Goal: Transaction & Acquisition: Purchase product/service

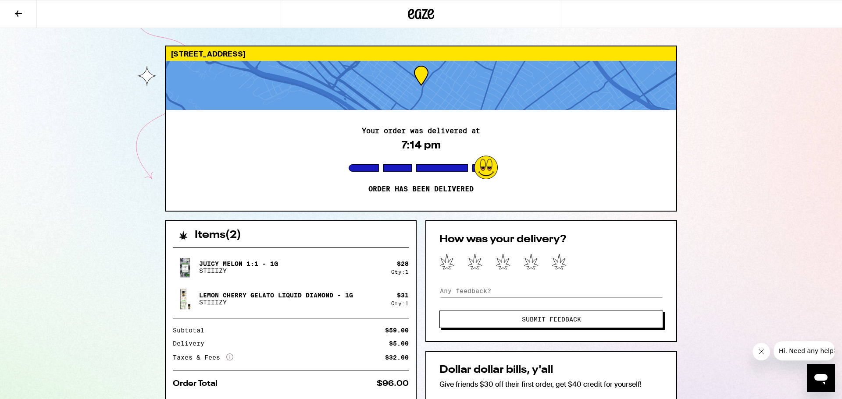
click at [214, 266] on p "Juicy Melon 1:1 - 1g" at bounding box center [238, 263] width 79 height 7
click at [14, 14] on icon at bounding box center [18, 13] width 11 height 11
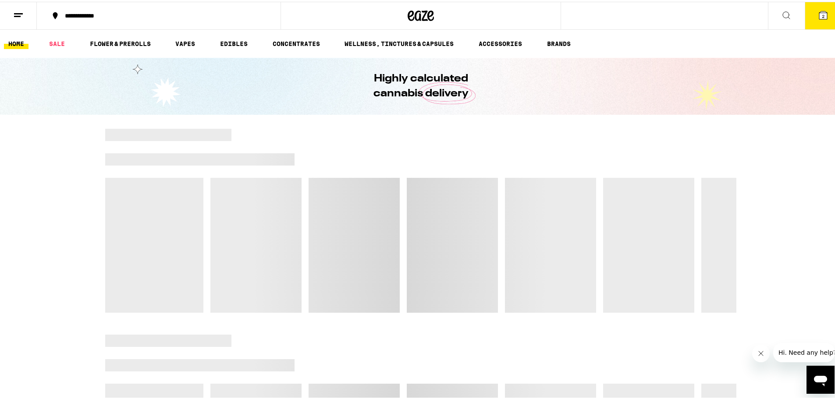
click at [25, 21] on button at bounding box center [18, 14] width 37 height 28
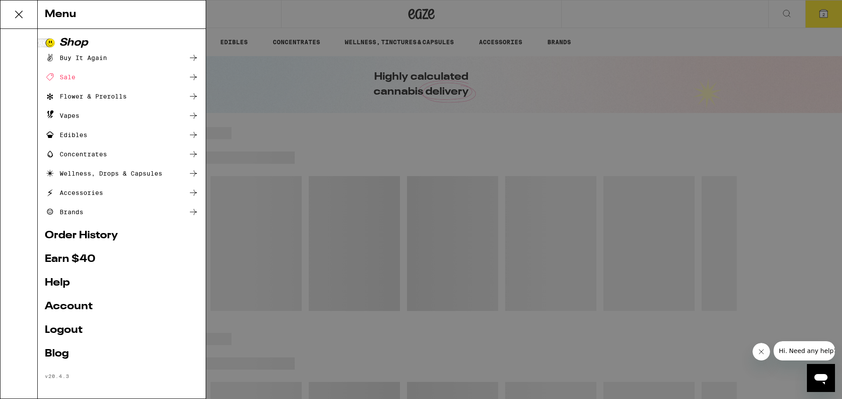
click at [66, 308] on link "Account" at bounding box center [122, 307] width 154 height 11
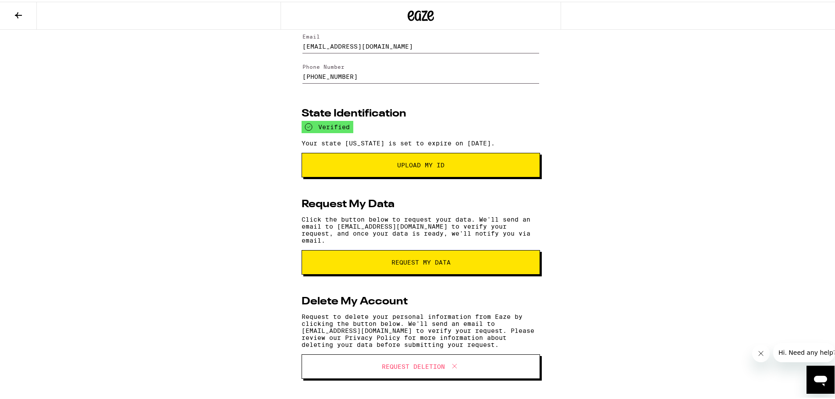
scroll to position [62, 0]
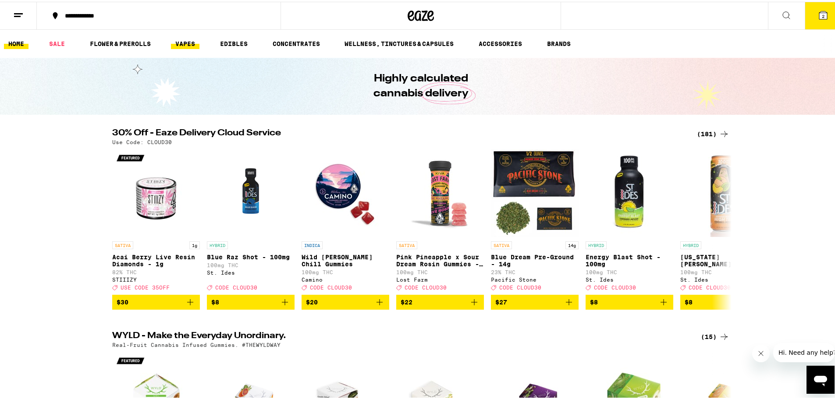
click at [180, 43] on link "VAPES" at bounding box center [185, 42] width 29 height 11
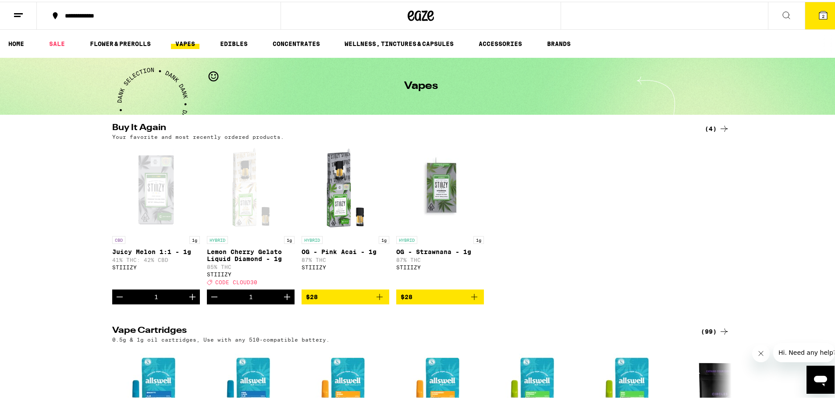
click at [240, 284] on span "CODE CLOUD30" at bounding box center [236, 281] width 42 height 6
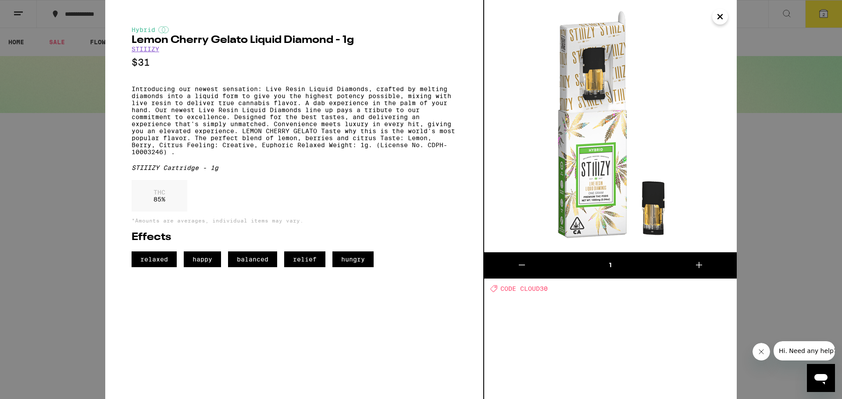
click at [535, 289] on span "CODE CLOUD30" at bounding box center [523, 288] width 47 height 7
drag, startPoint x: 552, startPoint y: 292, endPoint x: 513, endPoint y: 289, distance: 38.7
click at [508, 289] on div "Deal Created with Sketch. CODE CLOUD30" at bounding box center [613, 288] width 246 height 7
click at [776, 222] on div "Hybrid Lemon Cherry Gelato Liquid Diamond - 1g STIIIZY $31 Introducing our newe…" at bounding box center [421, 199] width 842 height 399
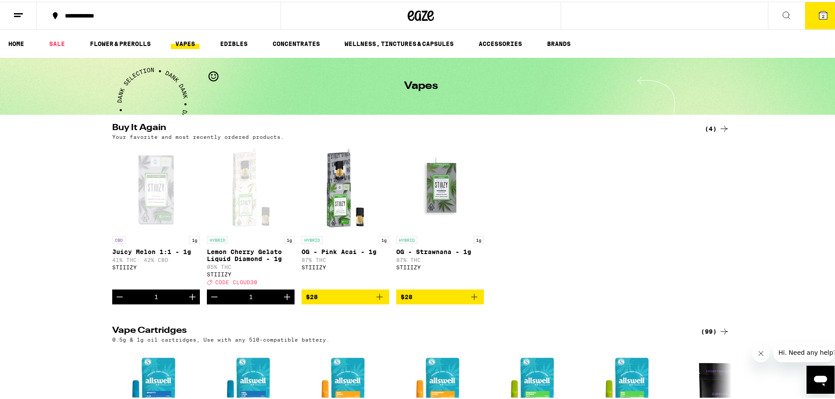
click at [169, 195] on div "Open page for Juicy Melon 1:1 - 1g from STIIIZY" at bounding box center [156, 187] width 88 height 88
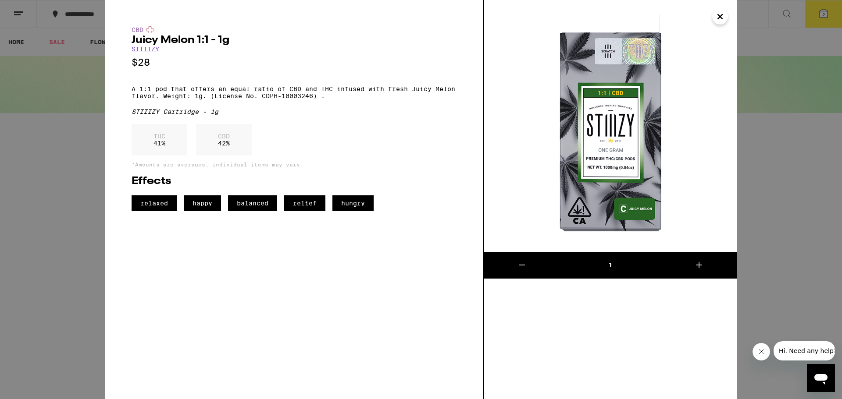
click at [753, 103] on div "CBD Juicy Melon 1:1 - 1g STIIIZY $28 A 1:1 pod that offers an equal ratio of CB…" at bounding box center [421, 199] width 842 height 399
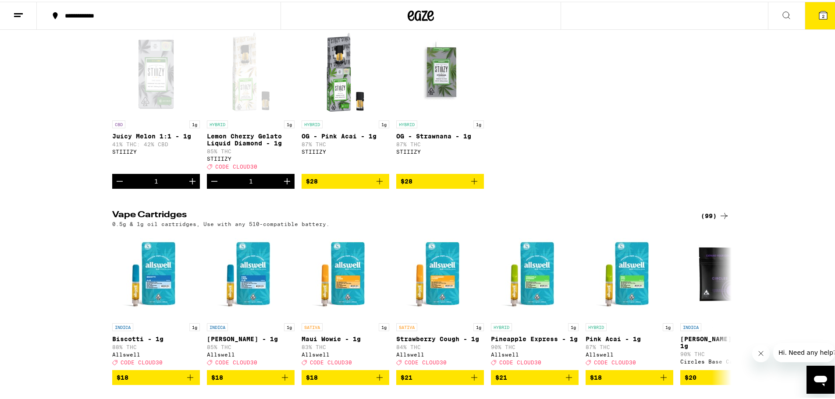
scroll to position [88, 0]
